Goal: Task Accomplishment & Management: Manage account settings

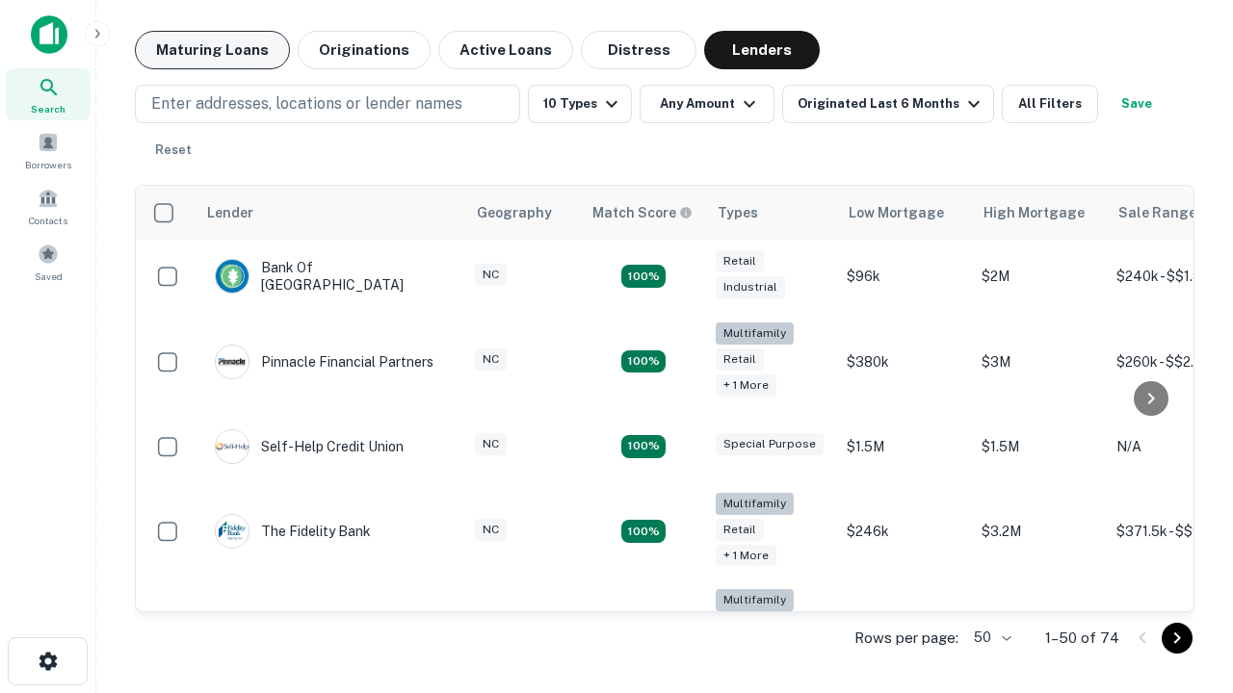
click at [212, 50] on button "Maturing Loans" at bounding box center [212, 50] width 155 height 39
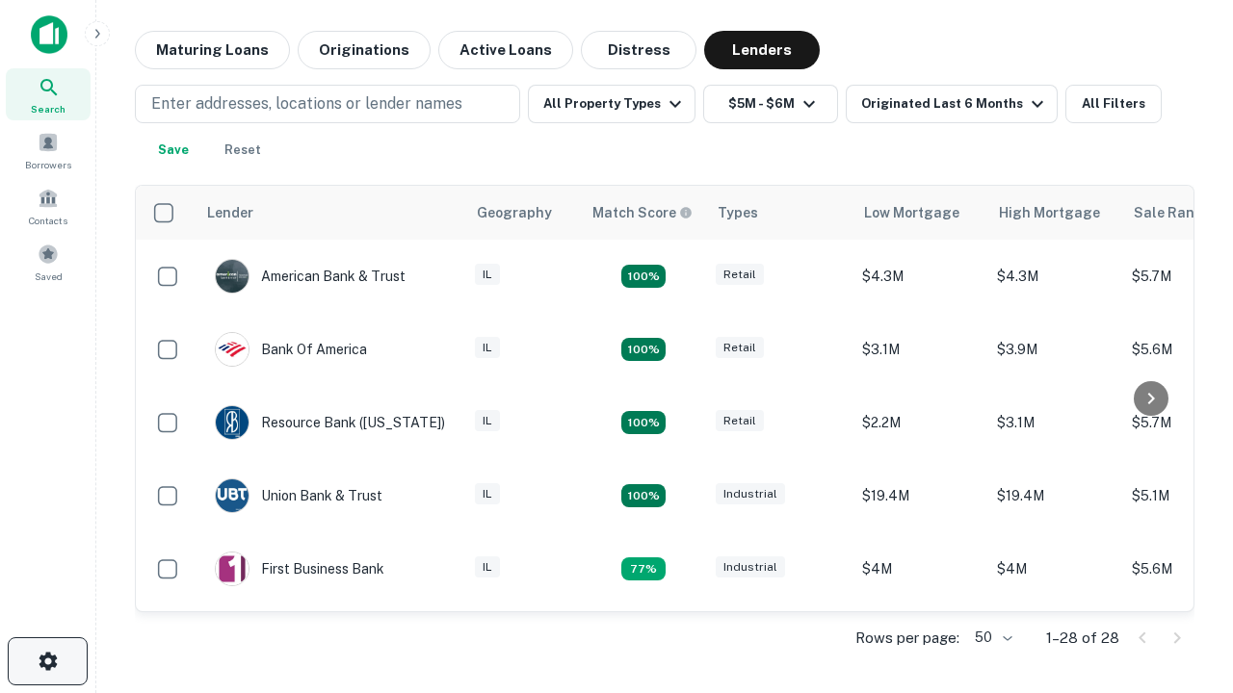
click at [47, 662] on icon "button" at bounding box center [48, 661] width 23 height 23
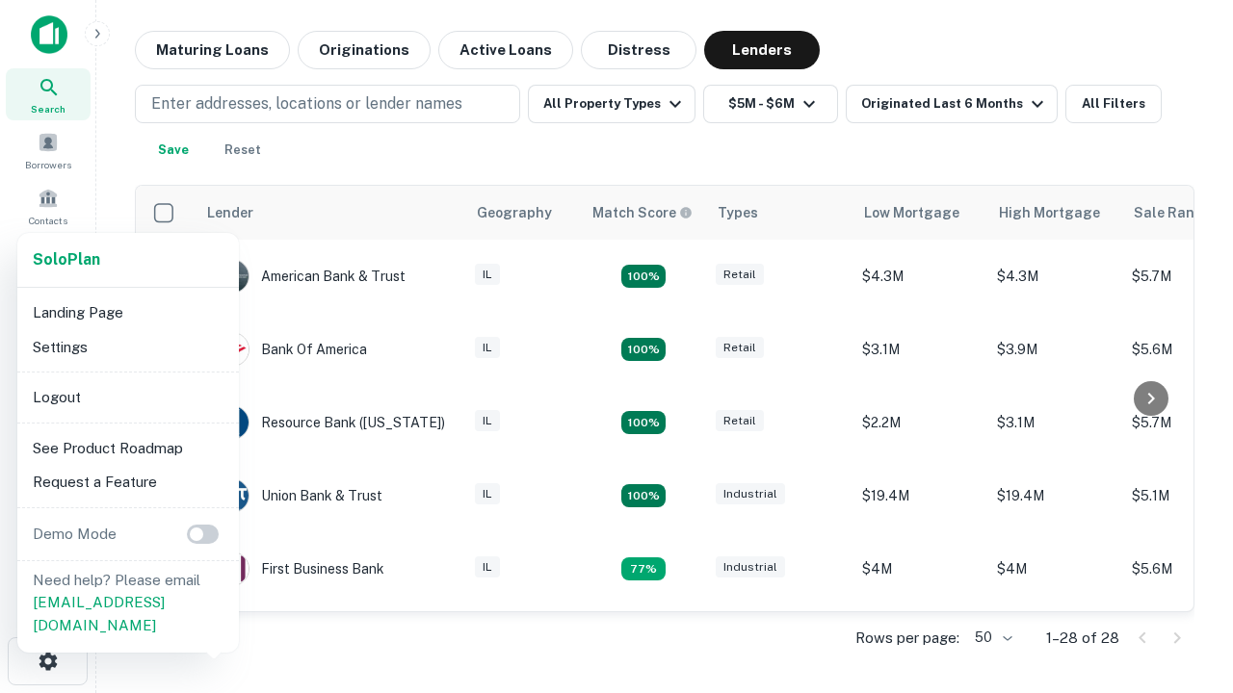
click at [127, 397] on li "Logout" at bounding box center [128, 397] width 206 height 35
